Goal: Check status

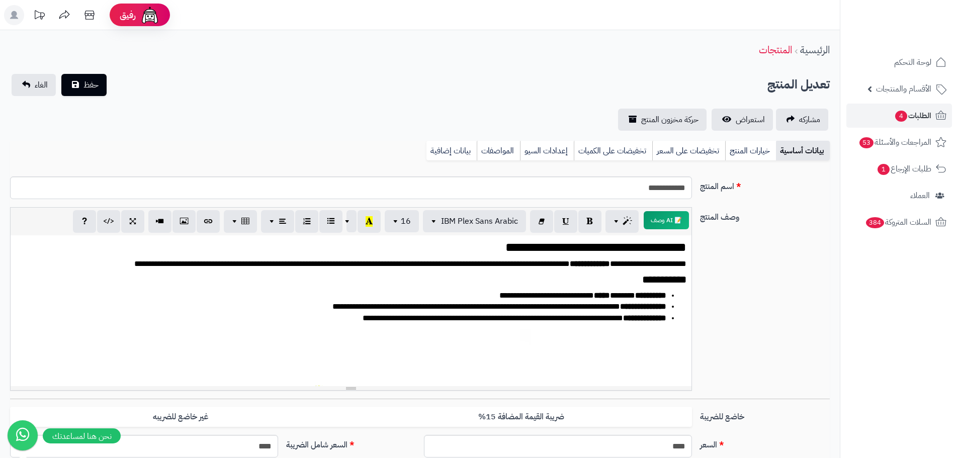
scroll to position [566, 0]
